Goal: Task Accomplishment & Management: Use online tool/utility

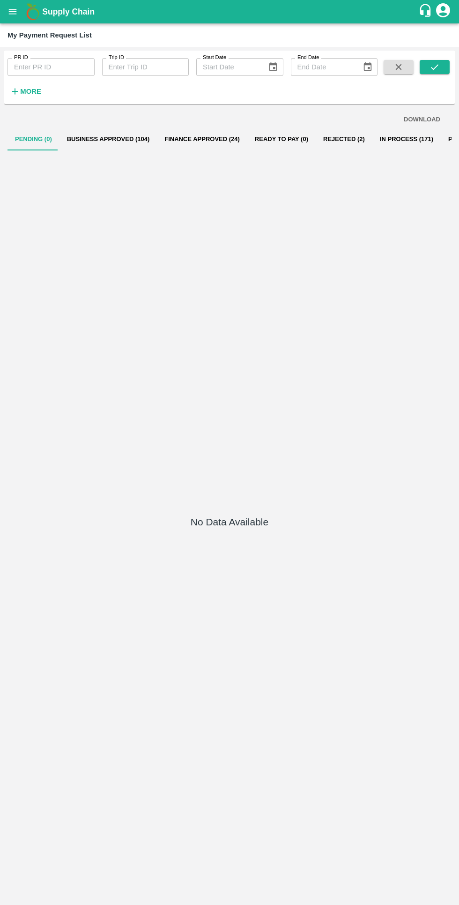
click at [138, 139] on button "Business Approved (104)" at bounding box center [109, 139] width 98 height 23
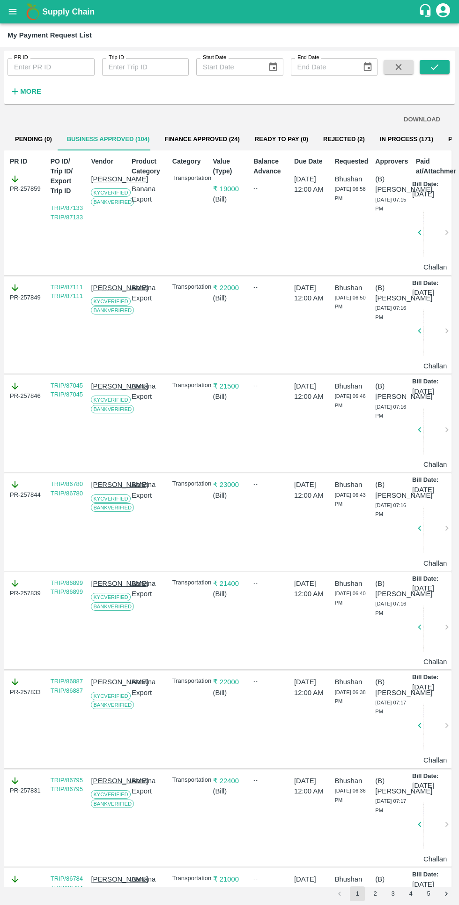
click at [38, 92] on strong "More" at bounding box center [30, 92] width 21 height 8
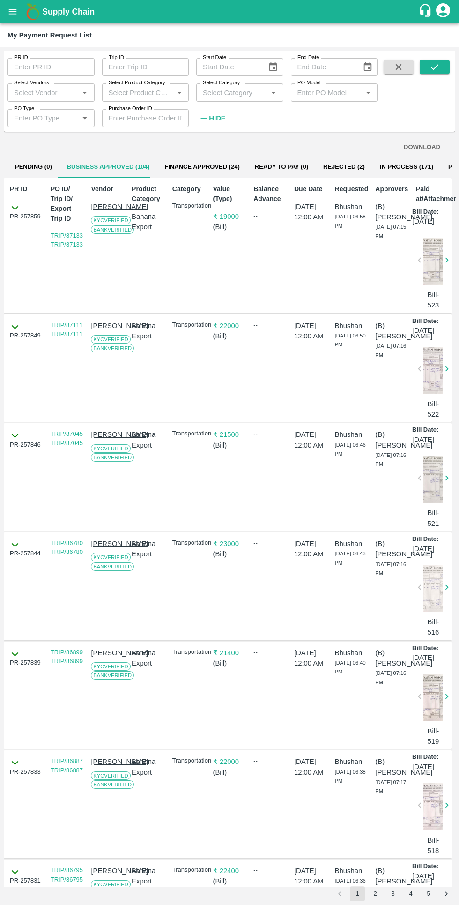
click at [60, 92] on input "Select Vendors" at bounding box center [43, 92] width 66 height 12
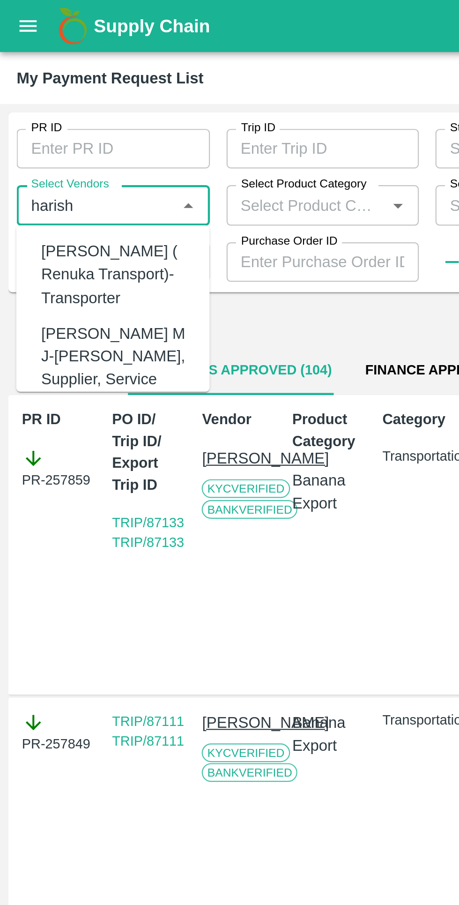
click at [58, 123] on div "[PERSON_NAME] ( Renuka Transport)-Transporter" at bounding box center [53, 123] width 68 height 31
type input "[PERSON_NAME] ( Renuka Transport)-Transporter"
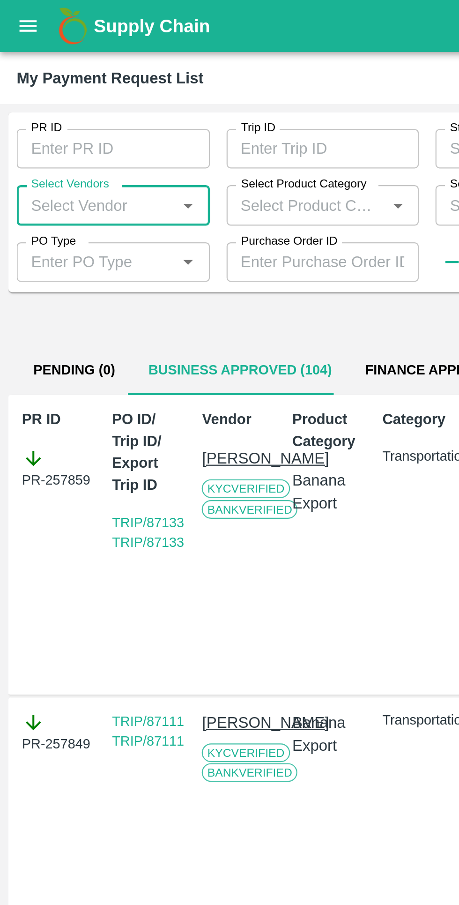
scroll to position [0, 7]
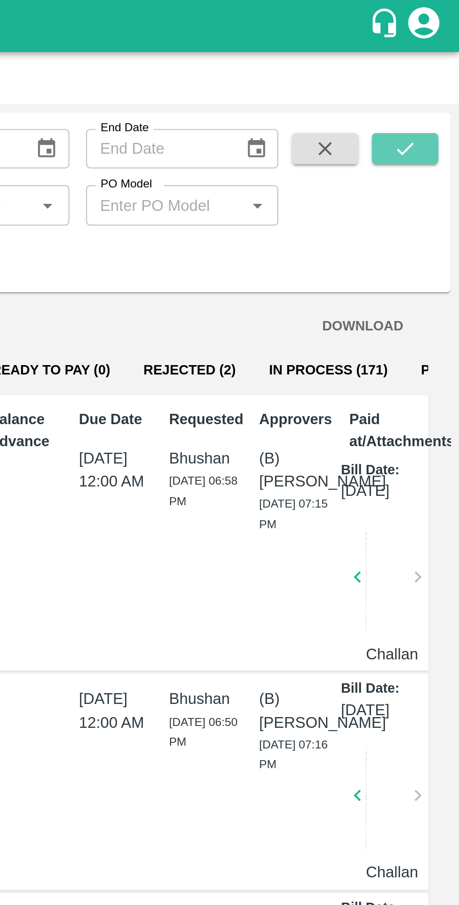
click at [428, 70] on button "submit" at bounding box center [435, 67] width 30 height 14
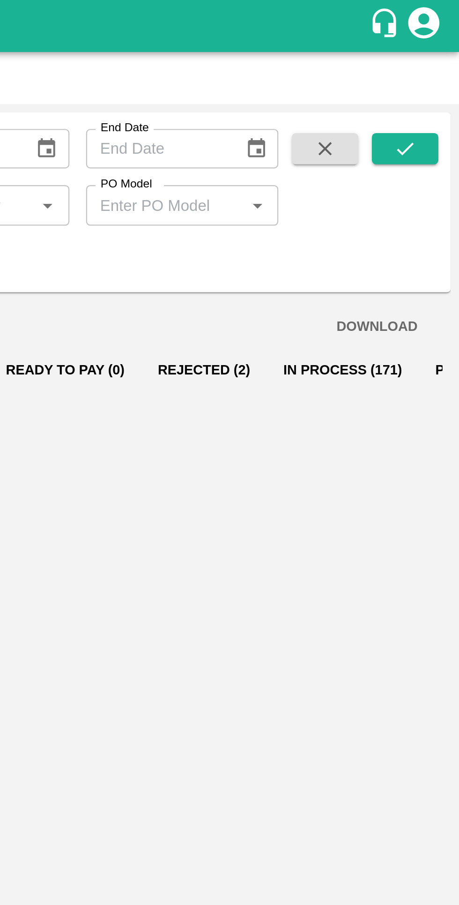
scroll to position [0, 0]
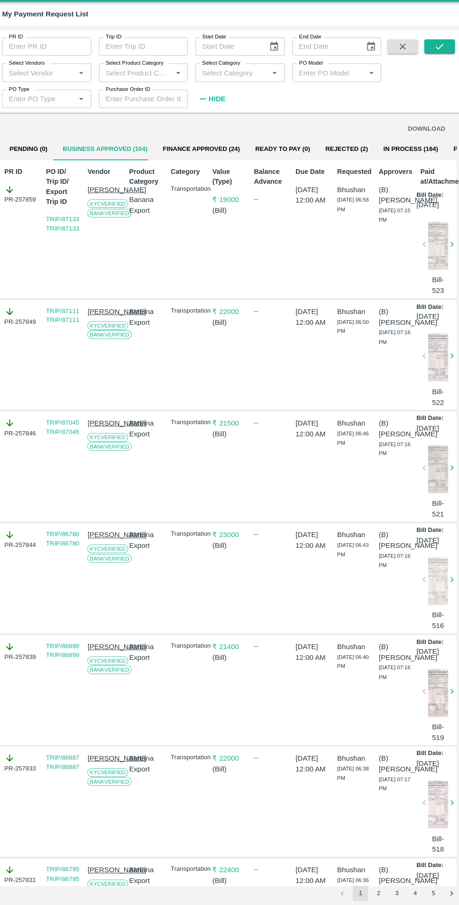
click at [40, 92] on input "Select Vendors" at bounding box center [43, 92] width 66 height 12
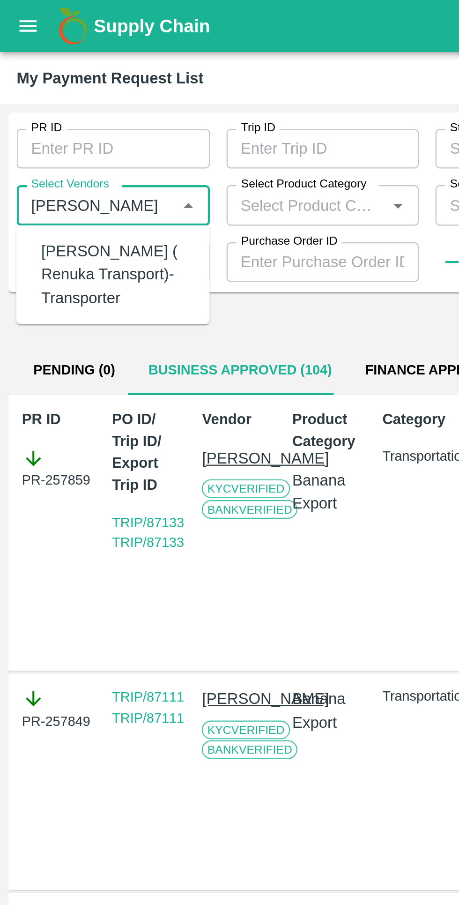
click at [40, 121] on div "[PERSON_NAME] ( Renuka Transport)-Transporter" at bounding box center [53, 123] width 68 height 31
type input "[PERSON_NAME] ( Renuka Transport)-Transporter"
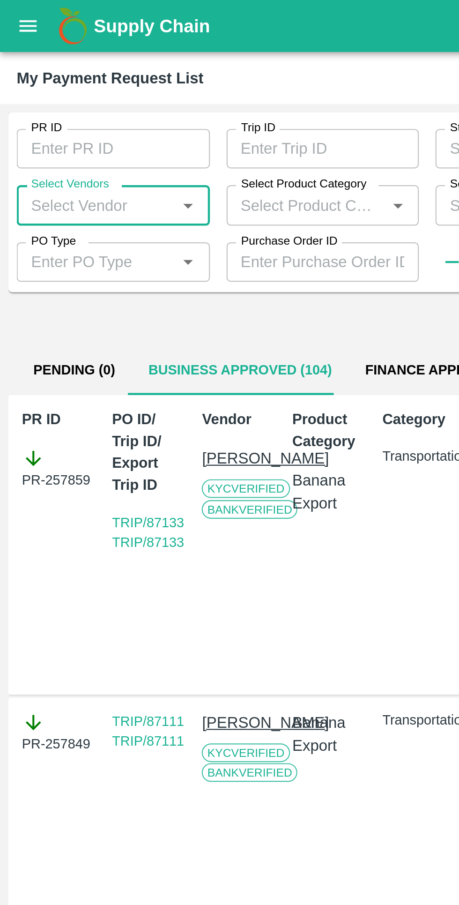
click at [41, 86] on label "Select Vendors" at bounding box center [31, 83] width 35 height 8
click at [41, 86] on input "Select Vendors" at bounding box center [43, 92] width 66 height 12
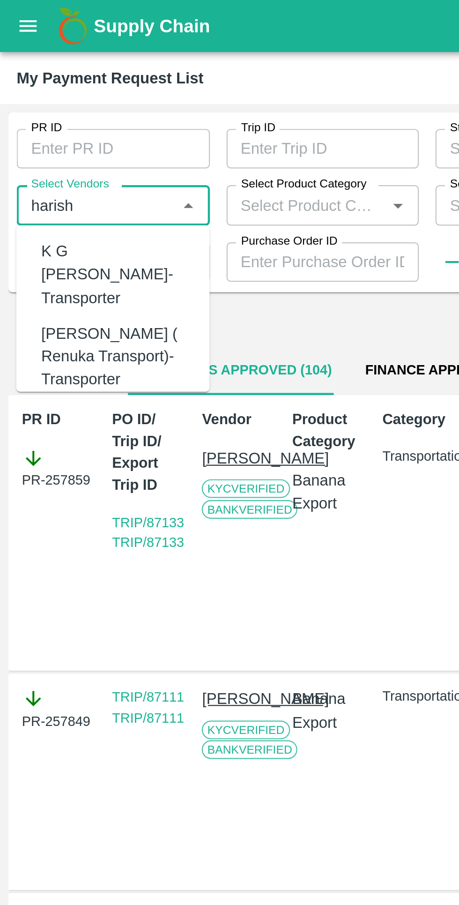
click at [40, 148] on div "[PERSON_NAME] ( Renuka Transport)-Transporter" at bounding box center [53, 160] width 68 height 31
type input "[PERSON_NAME] ( Renuka Transport)-Transporter"
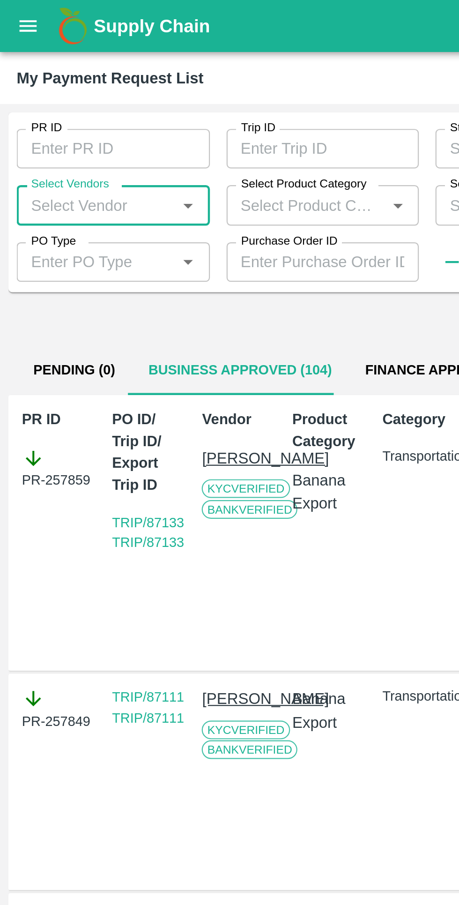
scroll to position [0, 7]
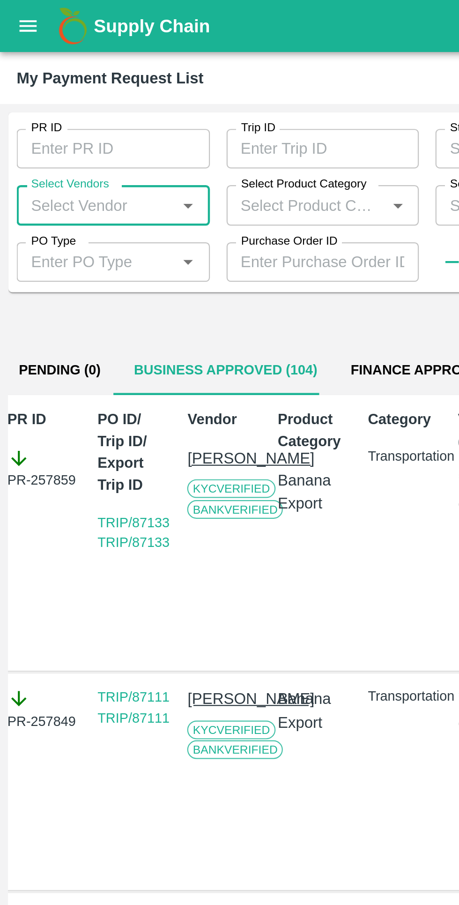
click at [39, 94] on input "Select Vendors" at bounding box center [43, 92] width 66 height 12
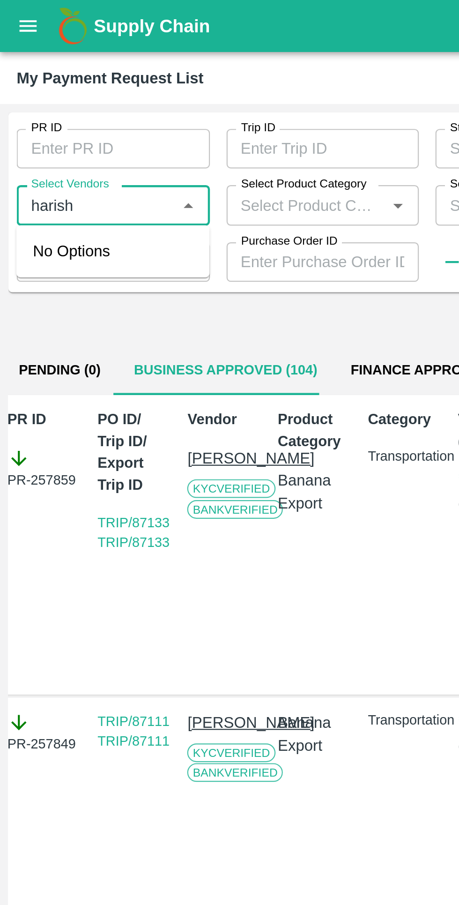
type input "harish"
click at [53, 156] on button "Business Approved (104)" at bounding box center [102, 167] width 98 height 23
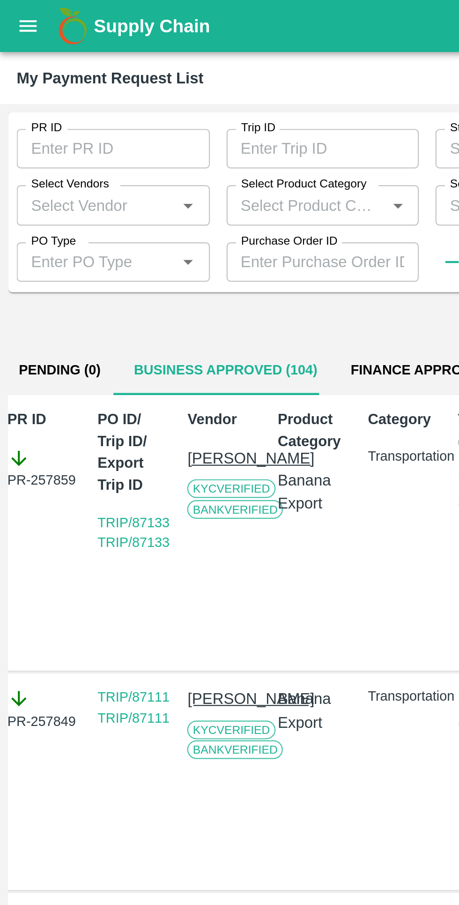
click at [30, 95] on input "Select Vendors" at bounding box center [43, 92] width 66 height 12
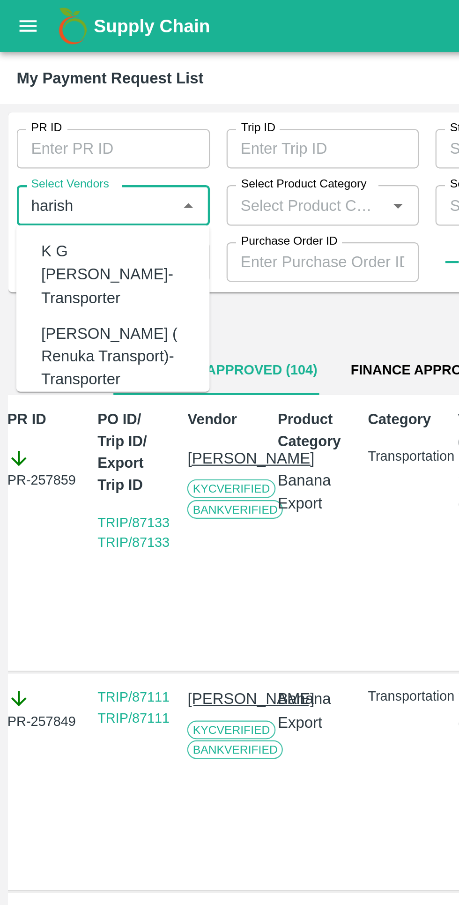
click at [40, 147] on div "[PERSON_NAME] ( Renuka Transport)-Transporter" at bounding box center [53, 160] width 68 height 31
type input "[PERSON_NAME] ( Renuka Transport)-Transporter"
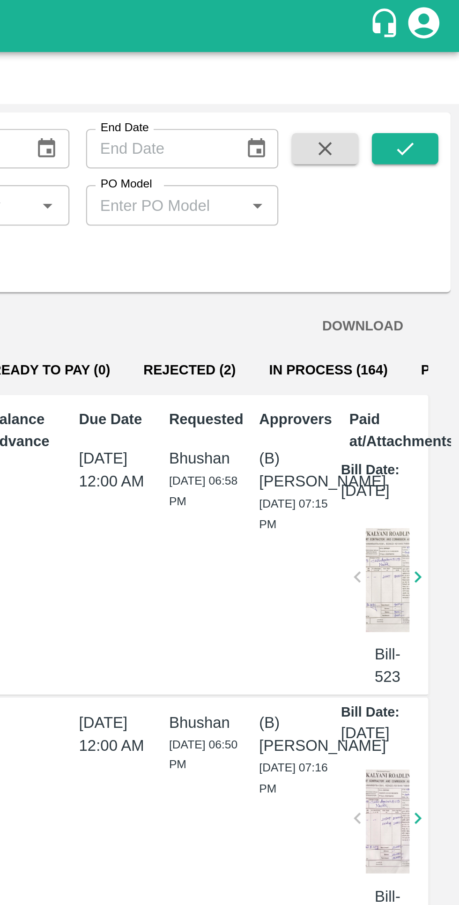
click at [435, 68] on icon "submit" at bounding box center [435, 67] width 8 height 6
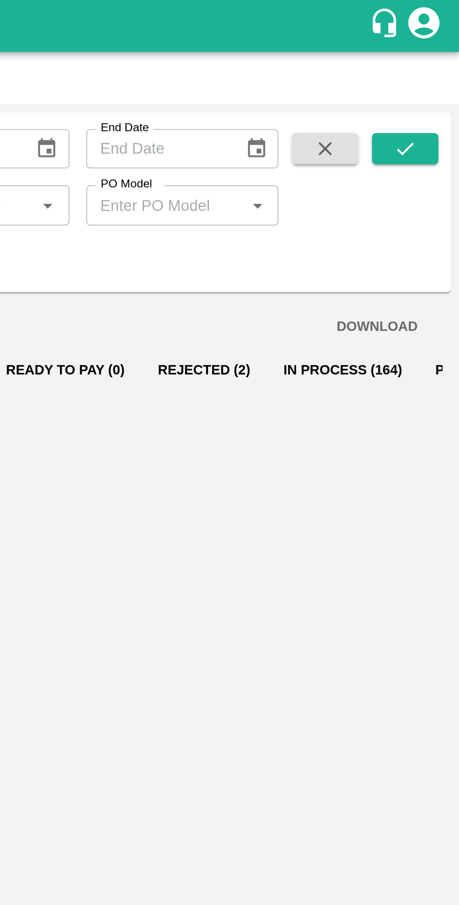
scroll to position [0, 0]
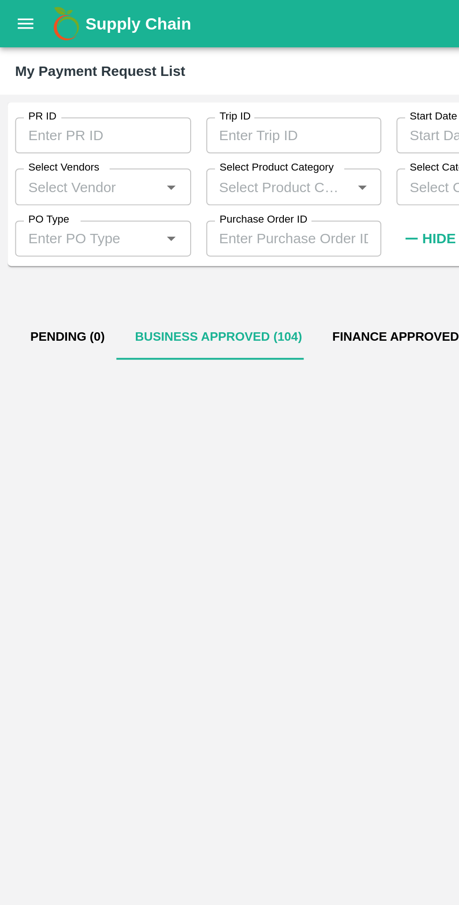
click at [46, 91] on input "Select Vendors" at bounding box center [43, 92] width 66 height 12
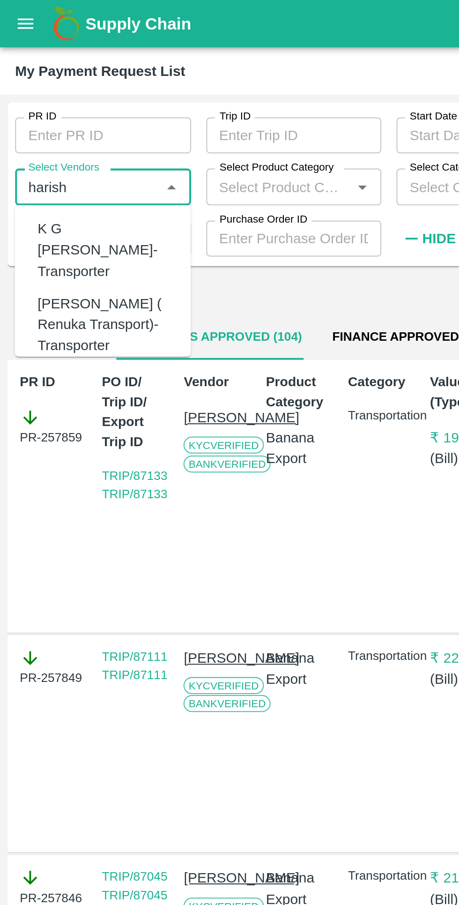
click at [43, 147] on div "[PERSON_NAME] ( Renuka Transport)-Transporter" at bounding box center [53, 160] width 68 height 31
type input "[PERSON_NAME] ( Renuka Transport)-Transporter"
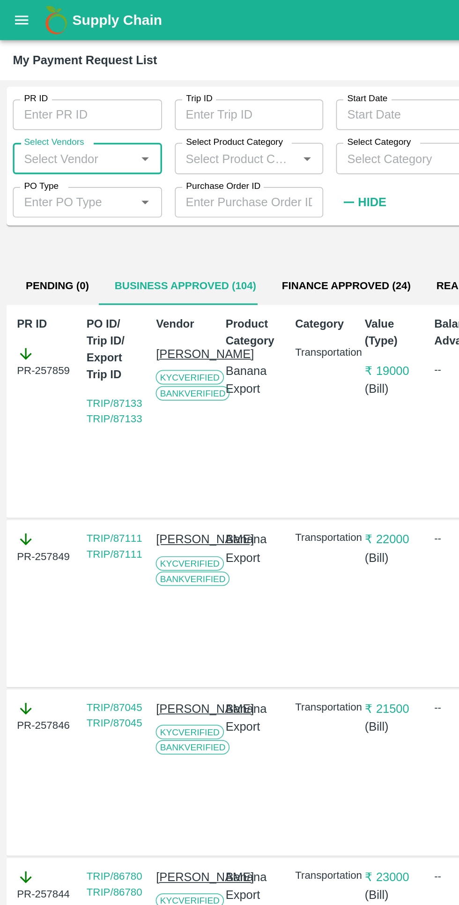
click at [41, 95] on input "Select Vendors" at bounding box center [43, 92] width 66 height 12
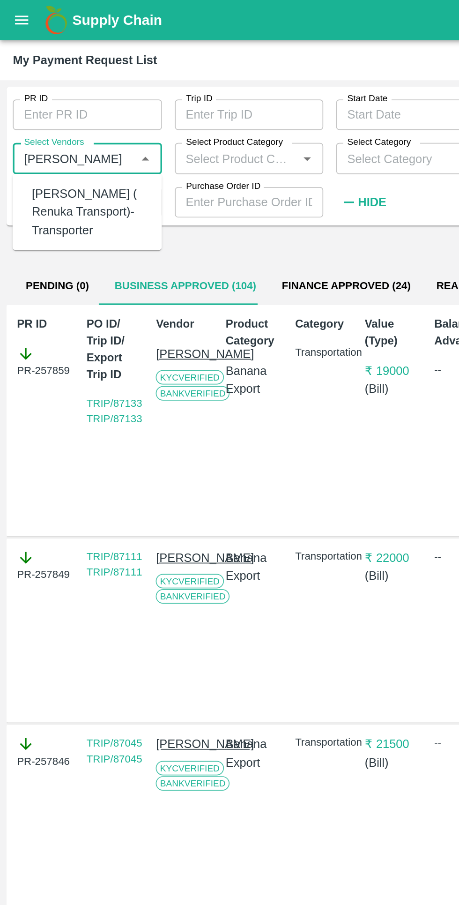
click at [47, 118] on div "[PERSON_NAME] ( Renuka Transport)-Transporter" at bounding box center [53, 123] width 68 height 31
type input "[PERSON_NAME] ( Renuka Transport)-Transporter"
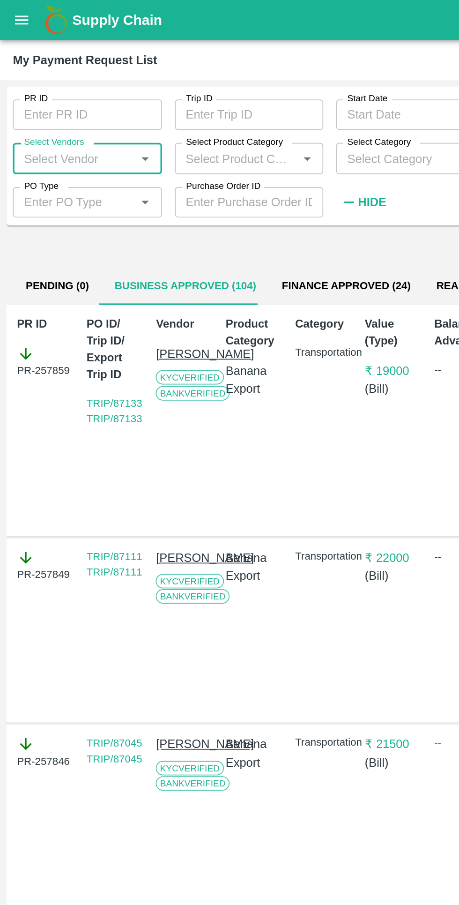
click at [34, 91] on input "Select Vendors" at bounding box center [43, 92] width 66 height 12
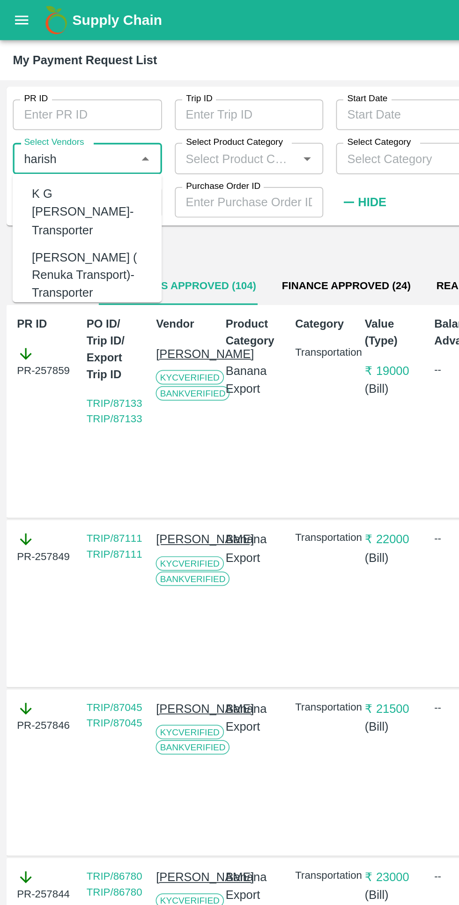
click at [45, 149] on div "[PERSON_NAME] ( Renuka Transport)-Transporter" at bounding box center [53, 160] width 68 height 31
type input "[PERSON_NAME] ( Renuka Transport)-Transporter"
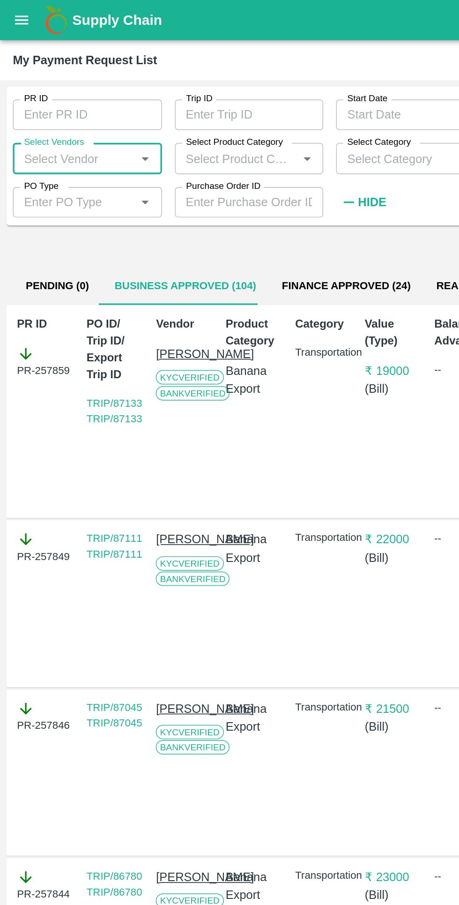
click at [37, 93] on input "Select Vendors" at bounding box center [43, 92] width 66 height 12
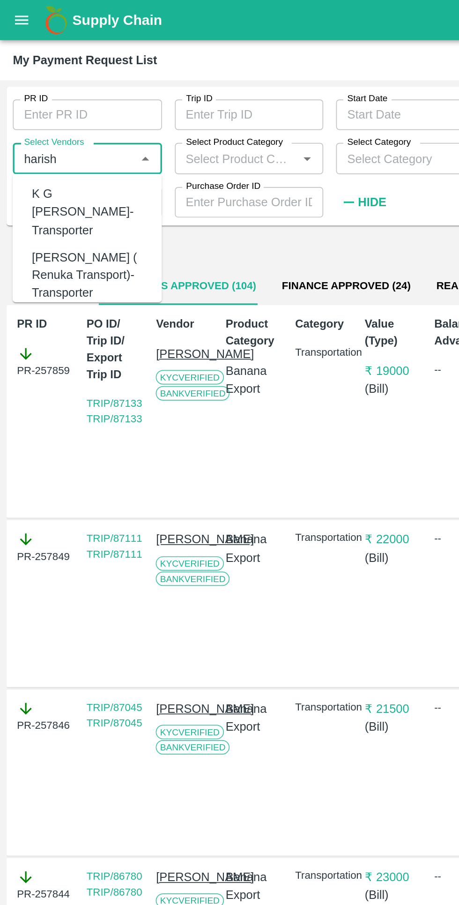
click at [36, 149] on div "[PERSON_NAME] ( Renuka Transport)-Transporter" at bounding box center [53, 160] width 68 height 31
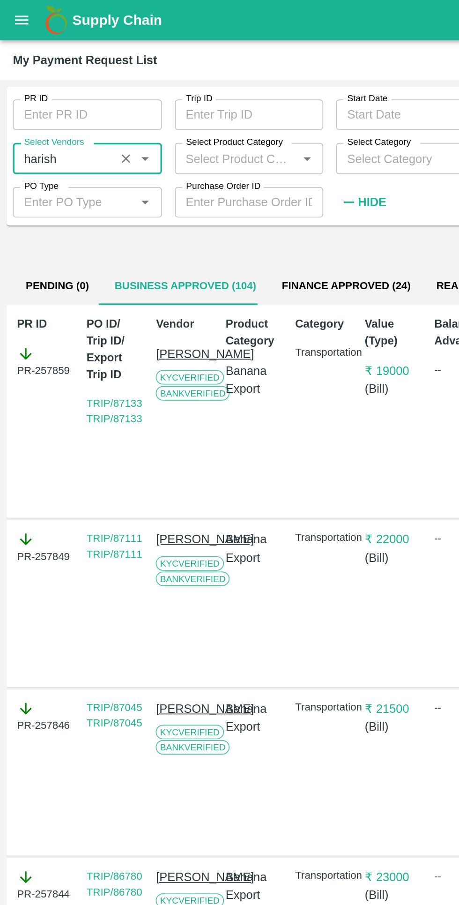
type input "[PERSON_NAME] ( Renuka Transport)-Transporter"
